Goal: Book appointment/travel/reservation

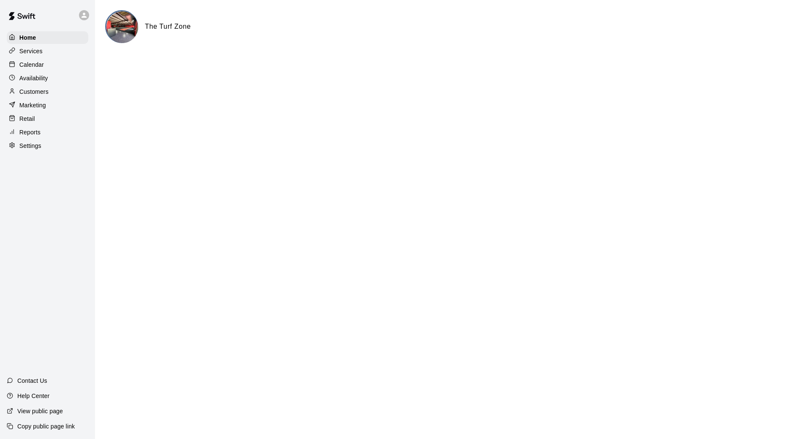
click at [38, 62] on p "Calendar" at bounding box center [31, 64] width 24 height 8
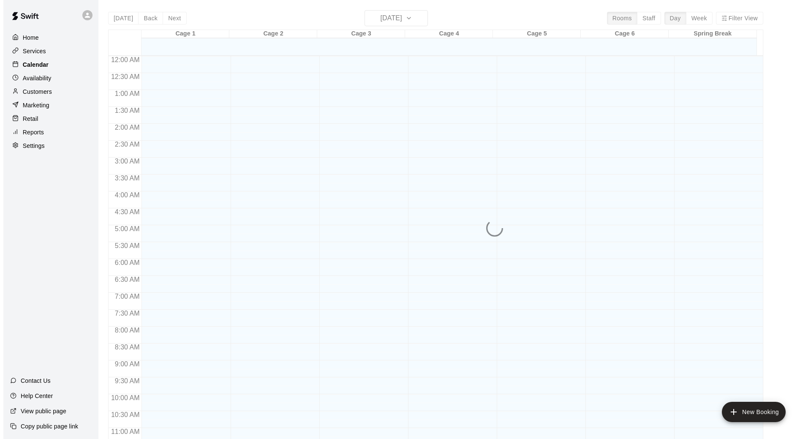
scroll to position [393, 0]
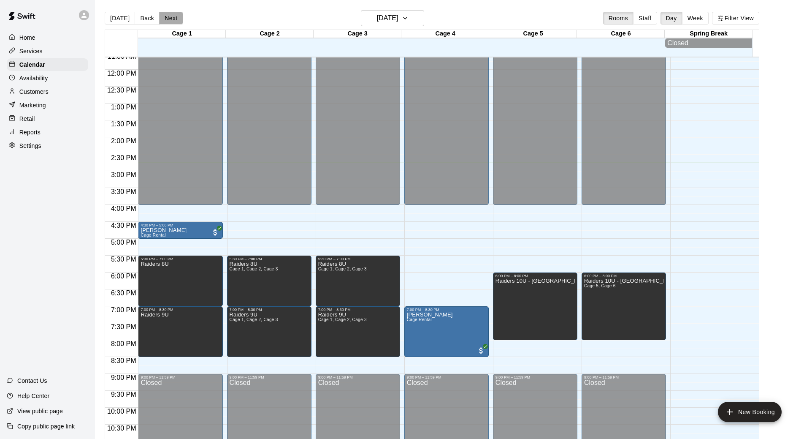
click at [173, 21] on button "Next" at bounding box center [171, 18] width 24 height 13
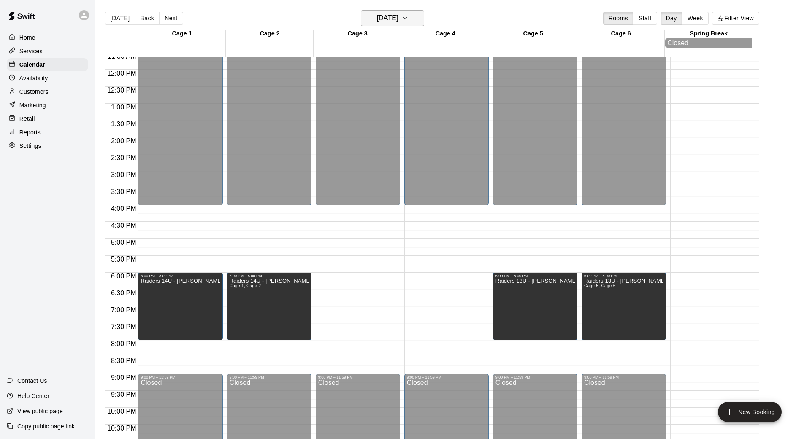
click at [395, 13] on h6 "[DATE]" at bounding box center [388, 18] width 22 height 12
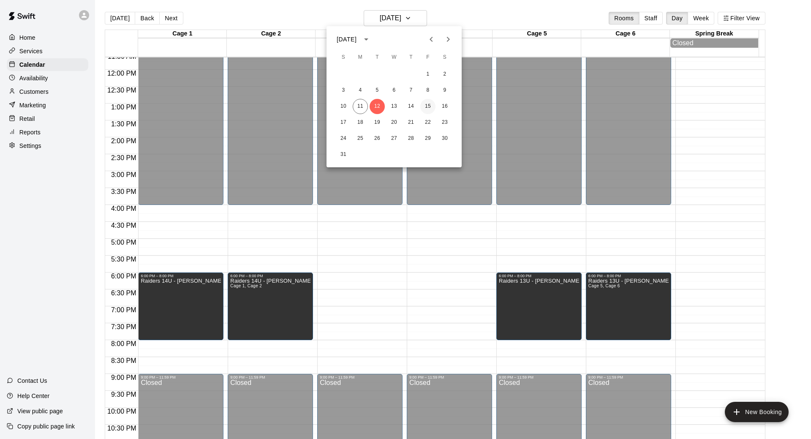
click at [434, 104] on button "15" at bounding box center [427, 106] width 15 height 15
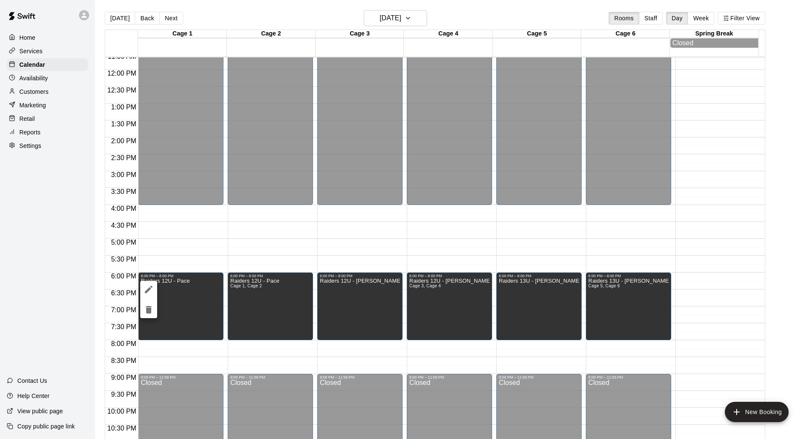
click at [152, 293] on icon "edit" at bounding box center [149, 289] width 10 height 10
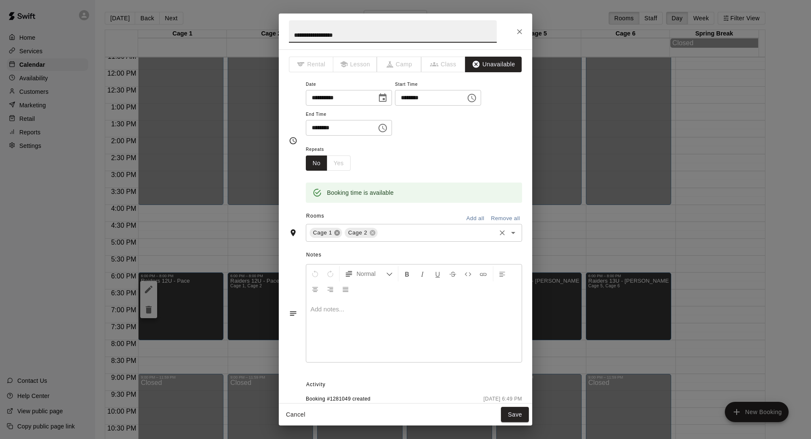
click at [335, 234] on icon at bounding box center [336, 232] width 5 height 5
click at [522, 413] on button "Save" at bounding box center [515, 415] width 28 height 16
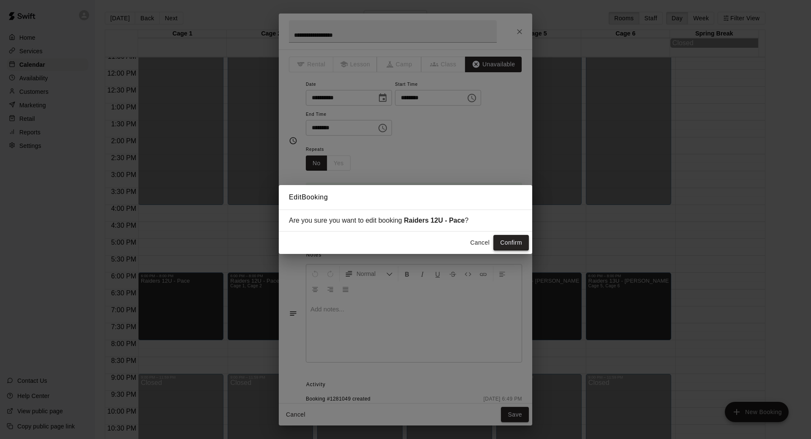
click at [524, 238] on button "Confirm" at bounding box center [510, 243] width 35 height 16
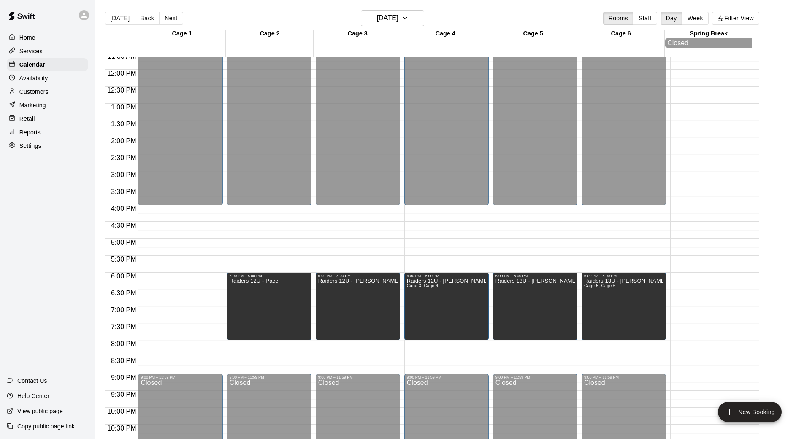
click at [148, 260] on div "12:00 AM – 4:00 PM Closed 9:00 PM – 11:59 PM Closed" at bounding box center [180, 69] width 84 height 811
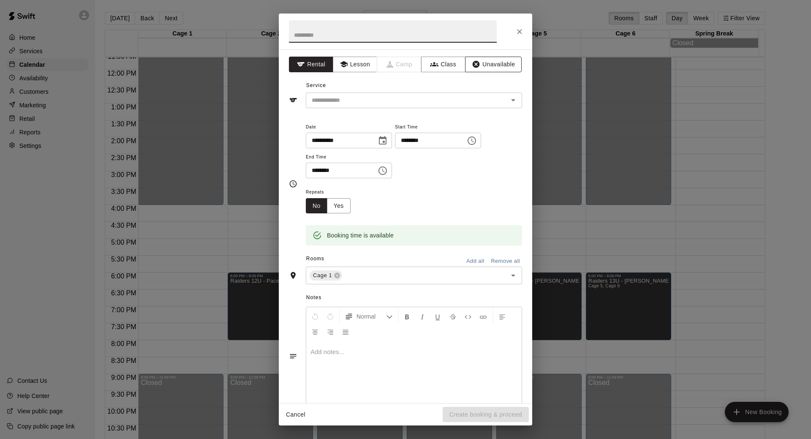
click at [484, 70] on button "Unavailable" at bounding box center [493, 65] width 57 height 16
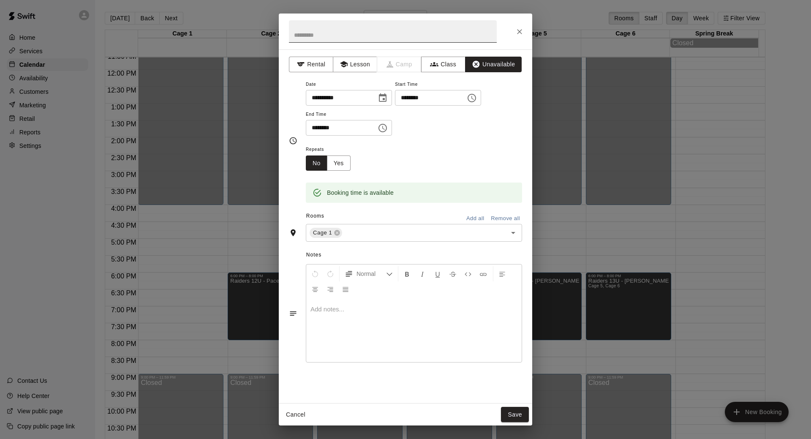
click at [371, 38] on input "text" at bounding box center [393, 31] width 208 height 22
type input "**********"
click at [387, 126] on icon "Choose time, selected time is 6:00 PM" at bounding box center [382, 128] width 8 height 8
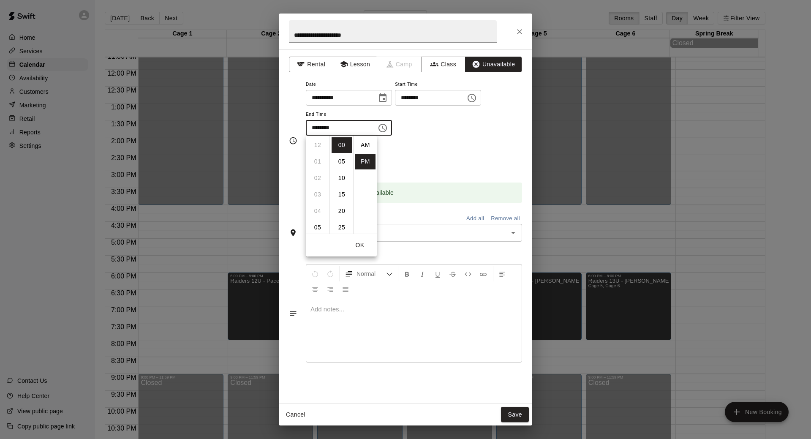
scroll to position [15, 0]
click at [315, 159] on li "07" at bounding box center [317, 162] width 20 height 16
type input "********"
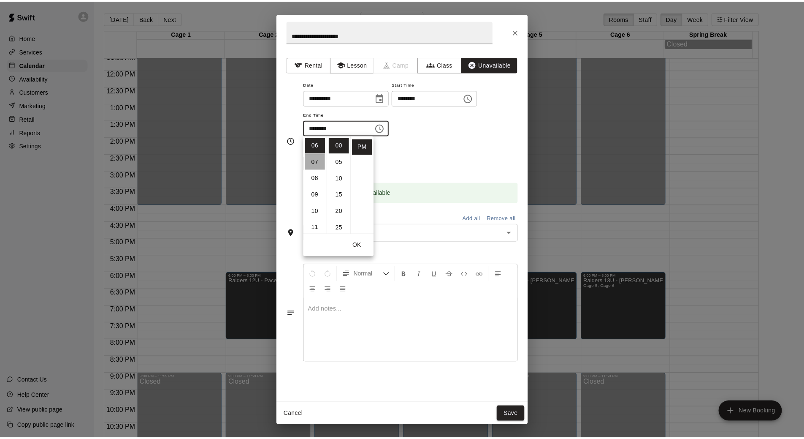
scroll to position [115, 0]
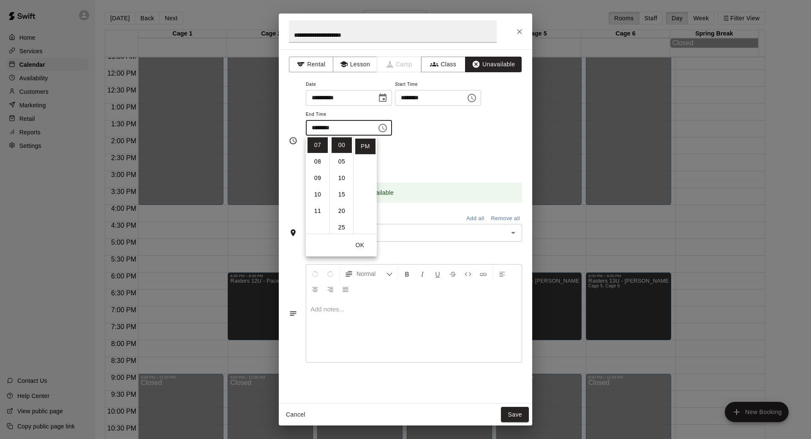
click at [484, 164] on div "Repeats No Yes" at bounding box center [414, 157] width 216 height 27
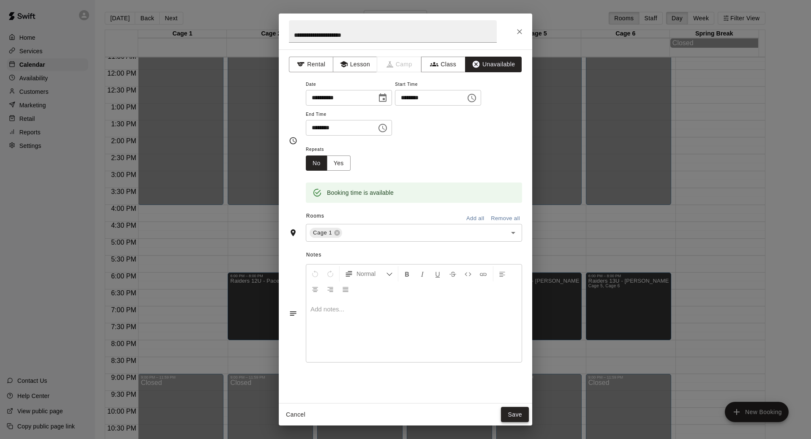
click at [515, 417] on button "Save" at bounding box center [515, 415] width 28 height 16
